Goal: Task Accomplishment & Management: Use online tool/utility

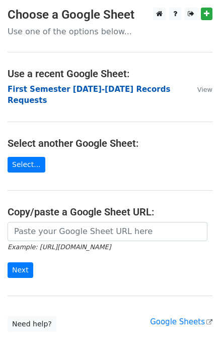
click at [113, 86] on strong "First Semester 2025-2026 Records Requests" at bounding box center [89, 95] width 163 height 21
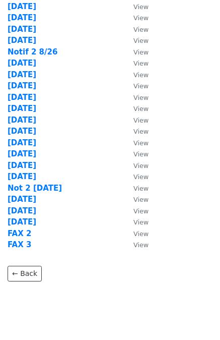
scroll to position [272, 0]
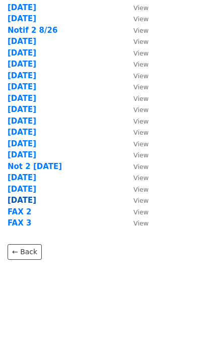
click at [23, 201] on strong "9/17/25" at bounding box center [22, 200] width 29 height 9
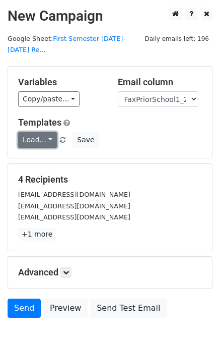
click at [41, 132] on link "Load..." at bounding box center [37, 140] width 39 height 16
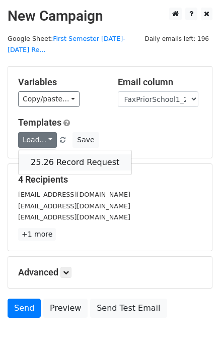
click at [52, 154] on link "25.26 Record Request" at bounding box center [75, 162] width 113 height 16
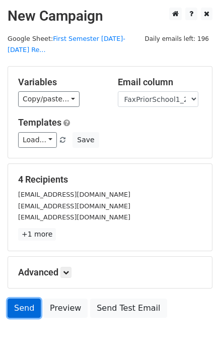
click at [24, 298] on link "Send" at bounding box center [24, 307] width 33 height 19
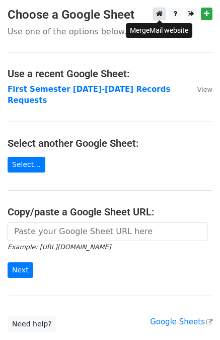
click at [159, 14] on icon at bounding box center [159, 13] width 7 height 7
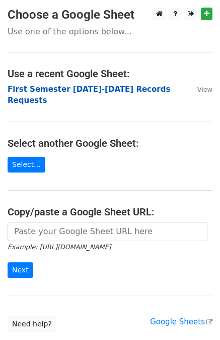
click at [97, 89] on strong "First Semester 2025-2026 Records Requests" at bounding box center [89, 95] width 163 height 21
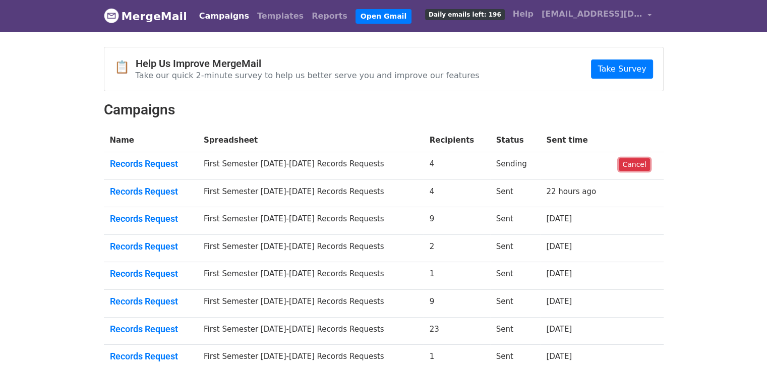
click at [632, 164] on link "Cancel" at bounding box center [633, 164] width 31 height 13
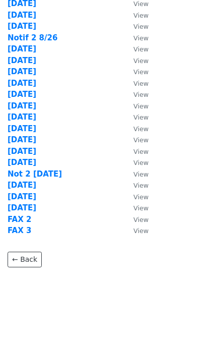
scroll to position [272, 0]
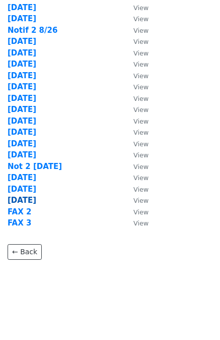
click at [25, 199] on strong "[DATE]" at bounding box center [22, 200] width 29 height 9
click at [25, 199] on strong "9/17/25" at bounding box center [22, 200] width 29 height 9
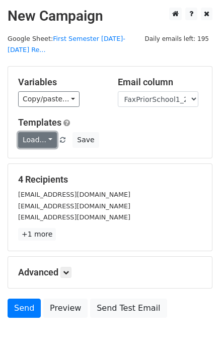
click at [26, 132] on link "Load..." at bounding box center [37, 140] width 39 height 16
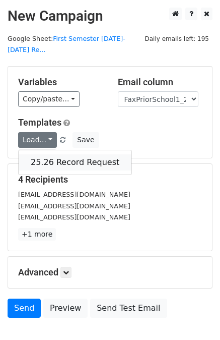
click at [64, 154] on link "25.26 Record Request" at bounding box center [75, 162] width 113 height 16
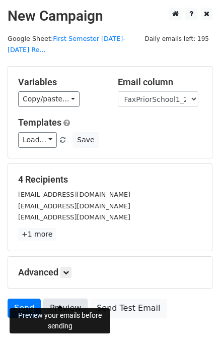
click at [62, 298] on link "Preview" at bounding box center [65, 307] width 44 height 19
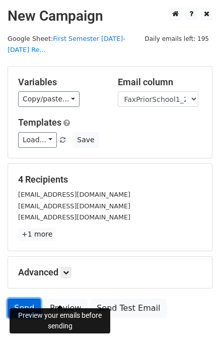
click at [22, 298] on link "Send" at bounding box center [24, 307] width 33 height 19
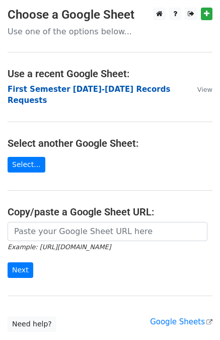
click at [108, 90] on strong "First Semester 2025-2026 Records Requests" at bounding box center [89, 95] width 163 height 21
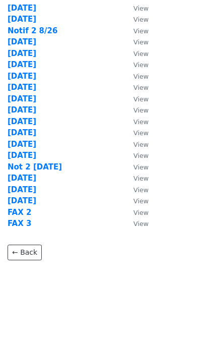
scroll to position [272, 0]
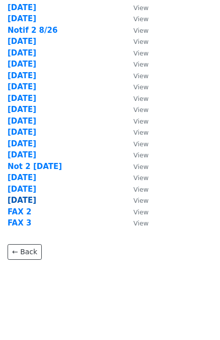
click at [18, 198] on strong "9/17/25" at bounding box center [22, 200] width 29 height 9
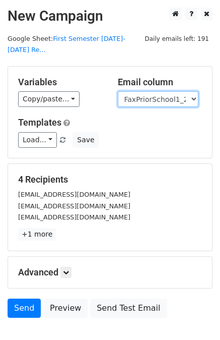
click at [159, 91] on select "User ID Last Name First Name Start Year Enrollment Date Birthday_Age Reported G…" at bounding box center [158, 99] width 81 height 16
select select "EmailPriorSchool_2021"
click at [118, 91] on select "User ID Last Name First Name Start Year Enrollment Date Birthday_Age Reported G…" at bounding box center [158, 99] width 81 height 16
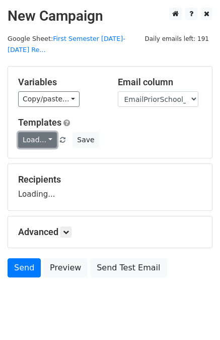
click at [37, 132] on link "Load..." at bounding box center [37, 140] width 39 height 16
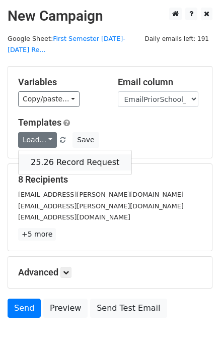
click at [62, 154] on link "25.26 Record Request" at bounding box center [75, 162] width 113 height 16
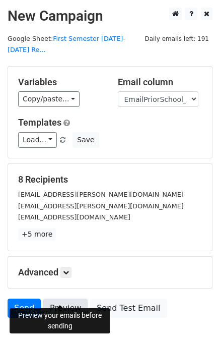
click at [67, 298] on link "Preview" at bounding box center [65, 307] width 44 height 19
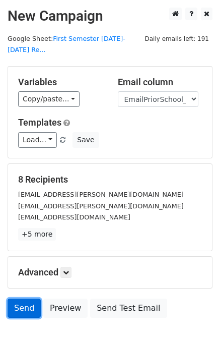
click at [24, 298] on link "Send" at bounding box center [24, 307] width 33 height 19
